Goal: Find specific page/section: Find specific page/section

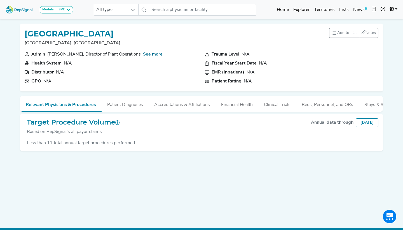
click at [100, 174] on div "[GEOGRAPHIC_DATA], [GEOGRAPHIC_DATA] Add to List Recent Lists: Starred Hospital…" at bounding box center [202, 116] width 370 height 195
click at [299, 11] on link "Explorer" at bounding box center [301, 9] width 21 height 11
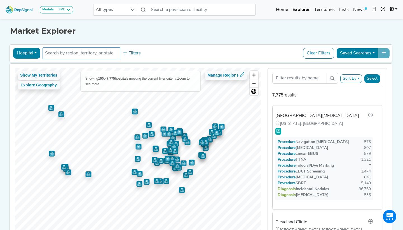
click at [93, 50] on input "text" at bounding box center [81, 53] width 73 height 7
paste input "Okeechobee"
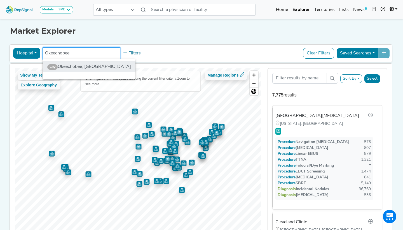
type input "Okeechobee"
click at [83, 64] on li "City Okeechobee, [GEOGRAPHIC_DATA]" at bounding box center [89, 66] width 93 height 11
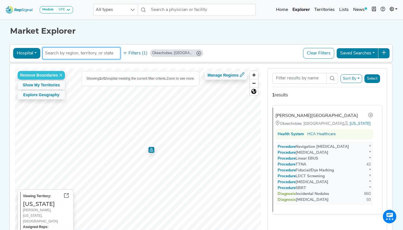
click at [153, 150] on img "Map marker" at bounding box center [152, 150] width 6 height 6
click at [152, 150] on img "Map marker" at bounding box center [152, 150] width 6 height 6
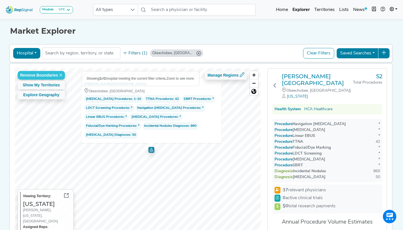
click at [197, 54] on icon "Okeechobee, FL" at bounding box center [199, 53] width 4 height 4
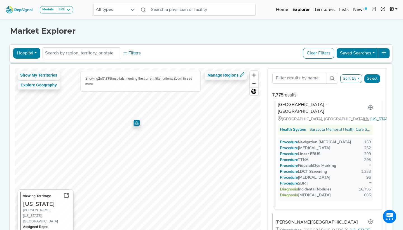
scroll to position [12, 0]
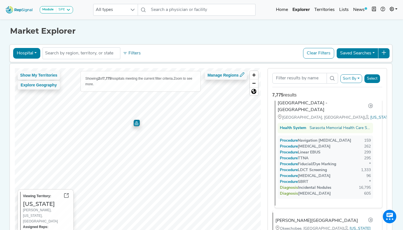
click at [294, 104] on div "[GEOGRAPHIC_DATA] - [GEOGRAPHIC_DATA]" at bounding box center [323, 106] width 91 height 13
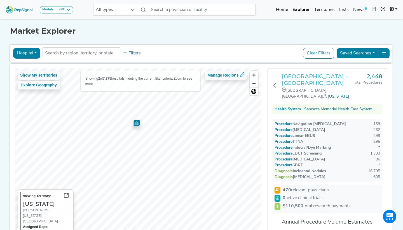
click at [298, 76] on h3 "[GEOGRAPHIC_DATA] - [GEOGRAPHIC_DATA]" at bounding box center [317, 79] width 71 height 13
click at [273, 83] on icon at bounding box center [275, 85] width 4 height 4
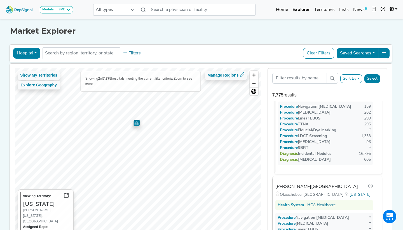
scroll to position [47, 0]
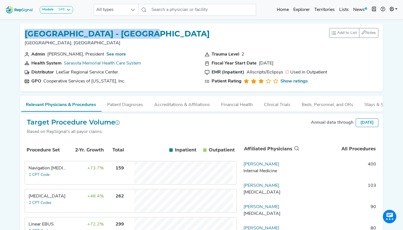
drag, startPoint x: 22, startPoint y: 33, endPoint x: 140, endPoint y: 37, distance: 117.2
click at [140, 37] on div "Sarasota Memorial Hospital - Sarasota Sarasota, FL Add to List Recent Lists: St…" at bounding box center [201, 58] width 363 height 68
copy h1 "Sarasota Memorial Hospital"
